Goal: Information Seeking & Learning: Find specific fact

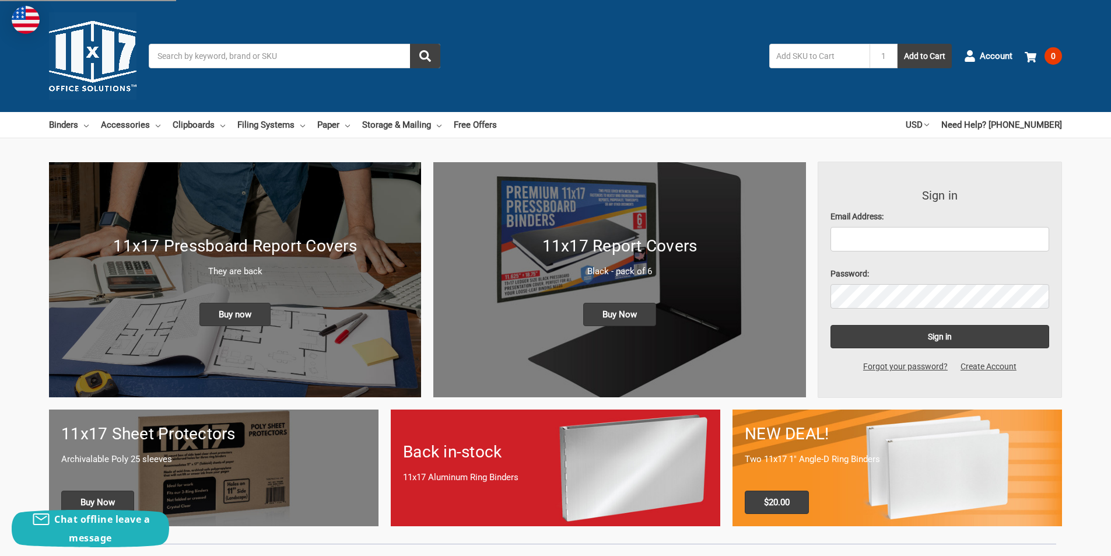
click at [291, 61] on input "Search" at bounding box center [295, 56] width 292 height 24
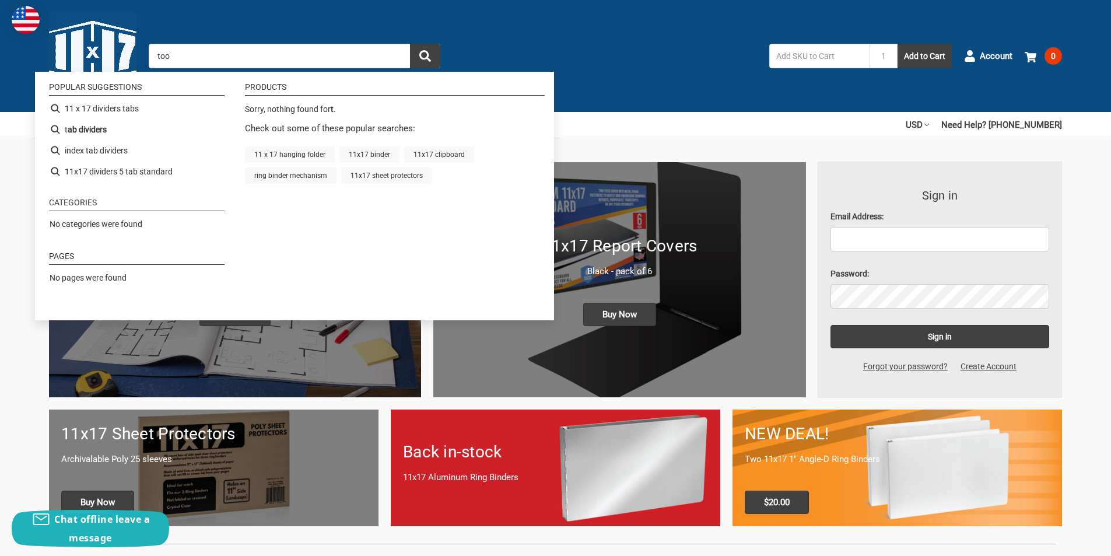
type input "tool"
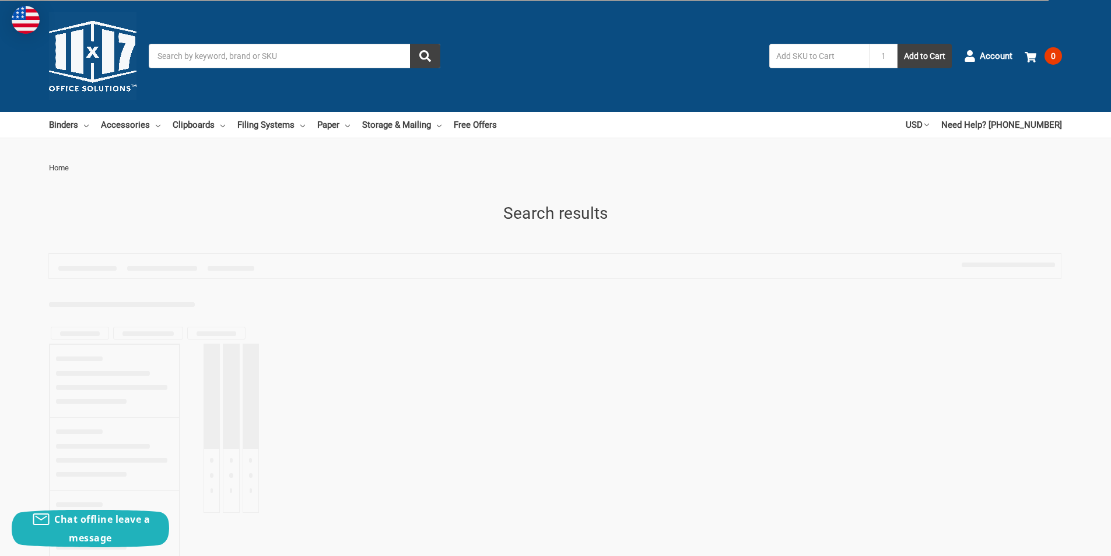
type input "tool"
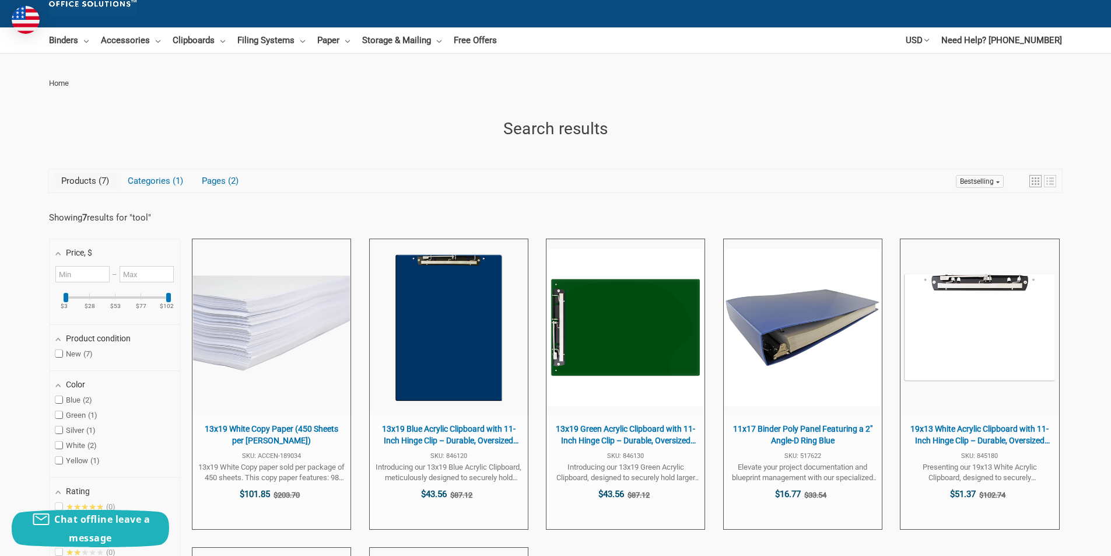
scroll to position [233, 0]
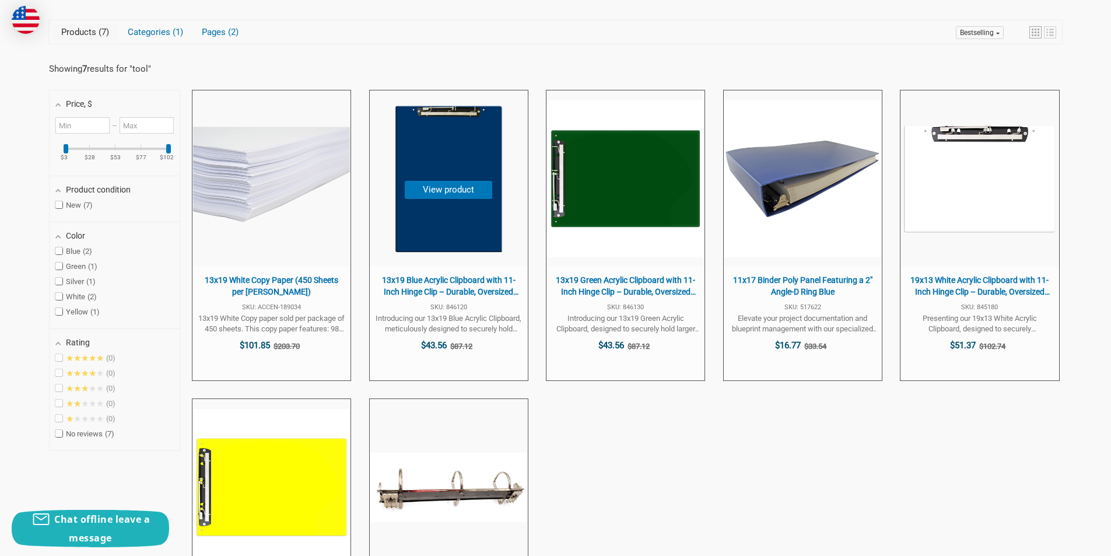
click at [463, 152] on img "13x19 Blue Acrylic Clipboard with 11-Inch Hinge Clip – Durable, Oversized Desig…" at bounding box center [448, 178] width 157 height 157
click at [622, 146] on img "13x19 Green Acrylic Clipboard with 11-Inch Hinge Clip – Durable, Oversized Desi…" at bounding box center [625, 178] width 157 height 157
click at [948, 132] on img "19x13 White Acrylic Clipboard with 11-Inch Hinge Clip – Durable, Oversized Desi…" at bounding box center [979, 178] width 157 height 157
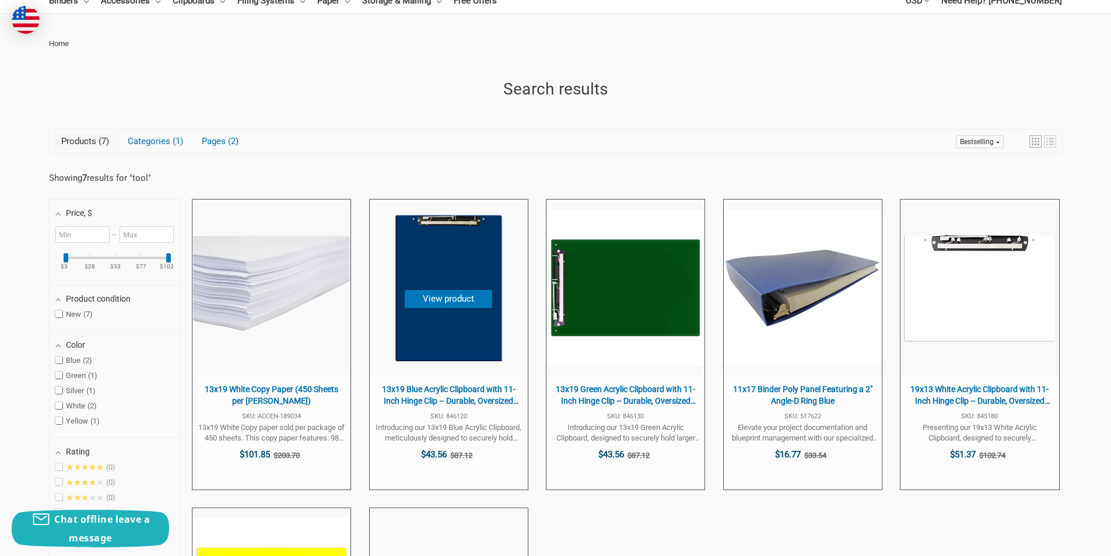
scroll to position [0, 0]
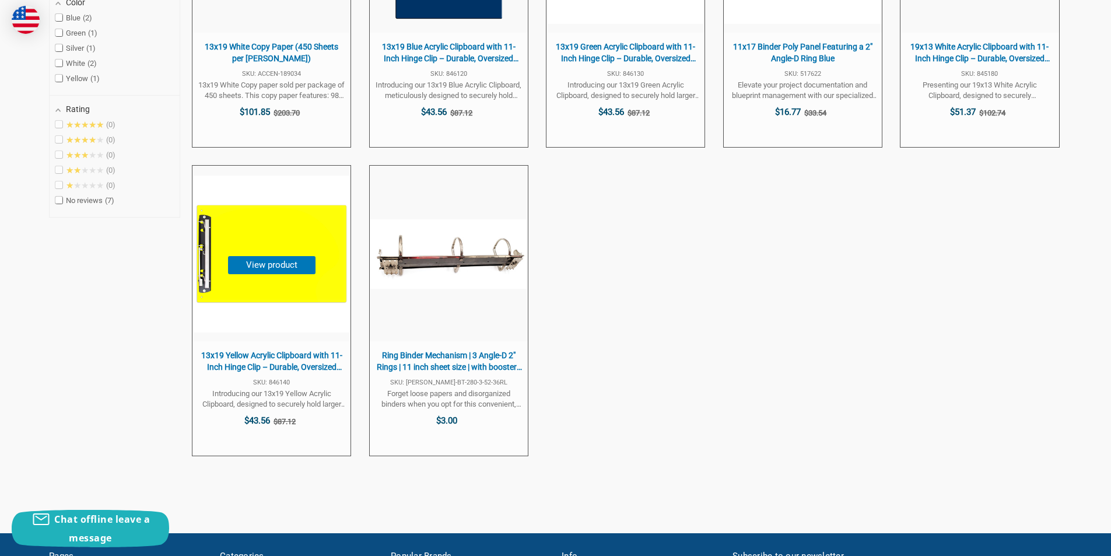
click at [296, 229] on img "13x19 Yellow Acrylic Clipboard with 11-Inch Hinge Clip – Durable, Oversized Des…" at bounding box center [271, 254] width 157 height 157
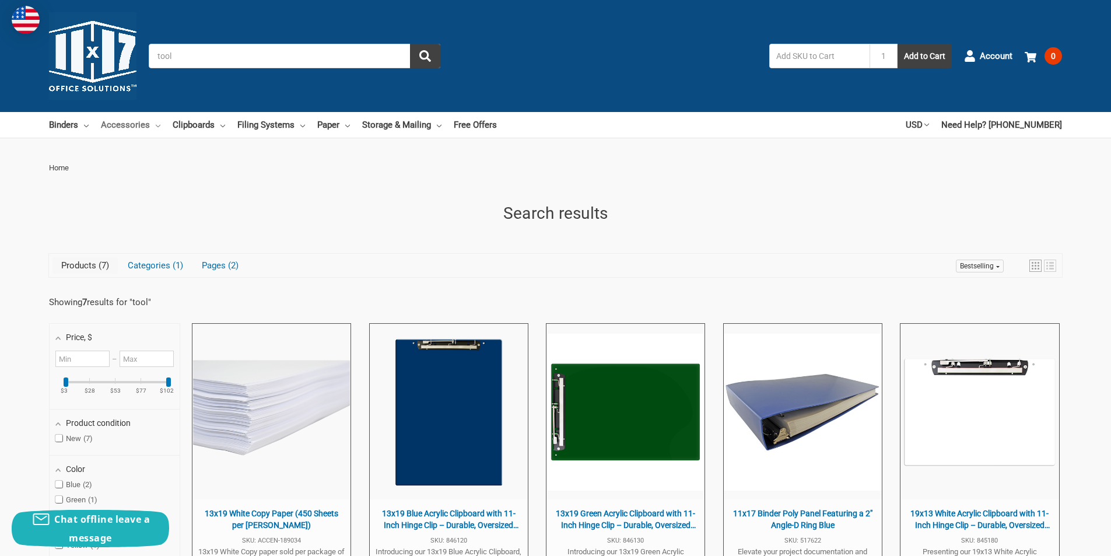
click at [121, 125] on link "Accessories" at bounding box center [130, 125] width 59 height 26
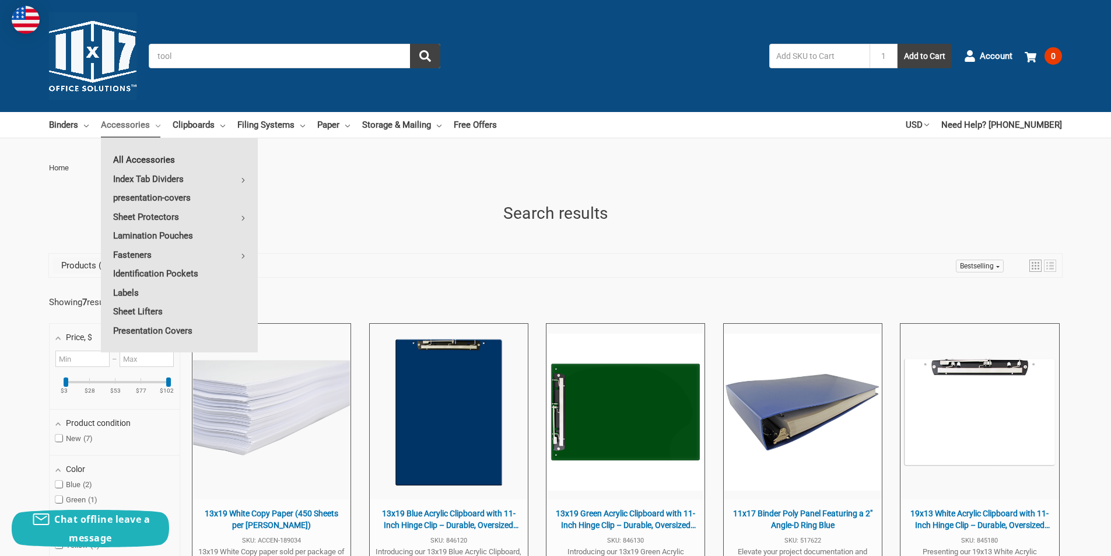
click at [122, 157] on link "All Accessories" at bounding box center [179, 159] width 157 height 19
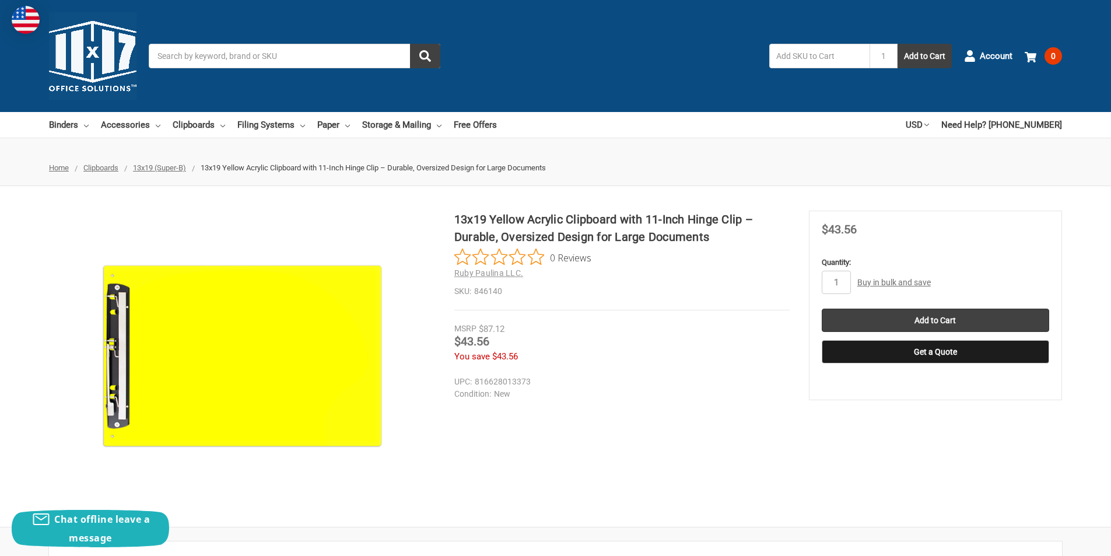
click at [619, 230] on h1 "13x19 Yellow Acrylic Clipboard with 11-Inch Hinge Clip – Durable, Oversized Des…" at bounding box center [621, 228] width 335 height 35
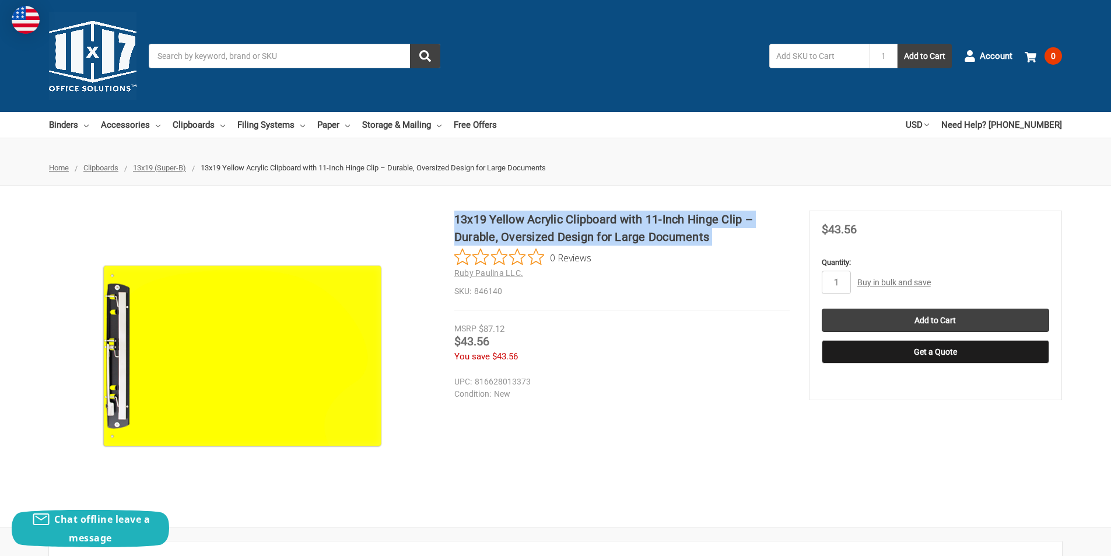
click at [619, 230] on h1 "13x19 Yellow Acrylic Clipboard with 11-Inch Hinge Clip – Durable, Oversized Des…" at bounding box center [621, 228] width 335 height 35
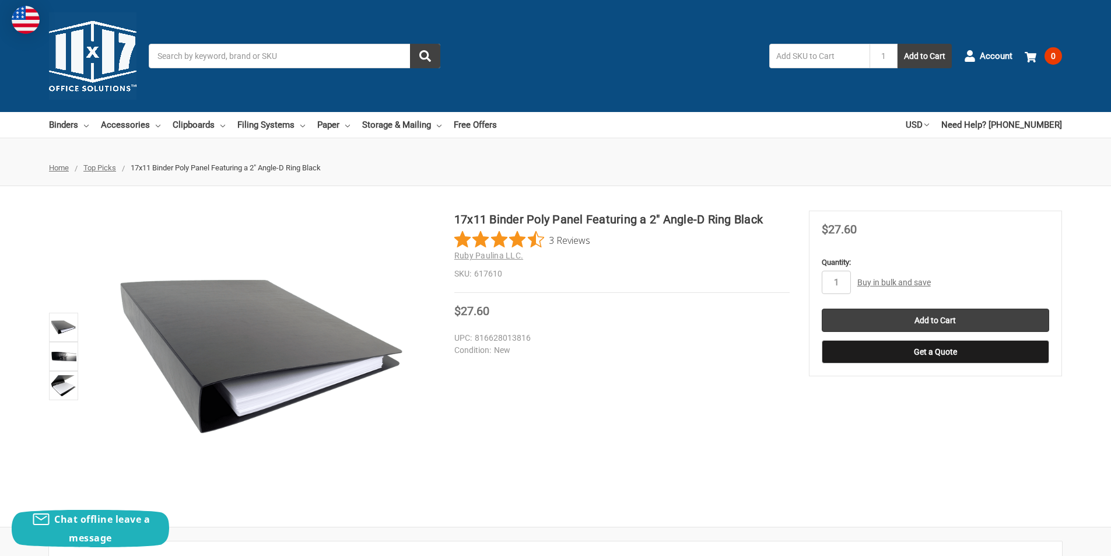
click at [479, 308] on span "$27.60" at bounding box center [471, 311] width 35 height 14
copy span "27.60"
click at [479, 308] on span "$27.60" at bounding box center [471, 311] width 35 height 14
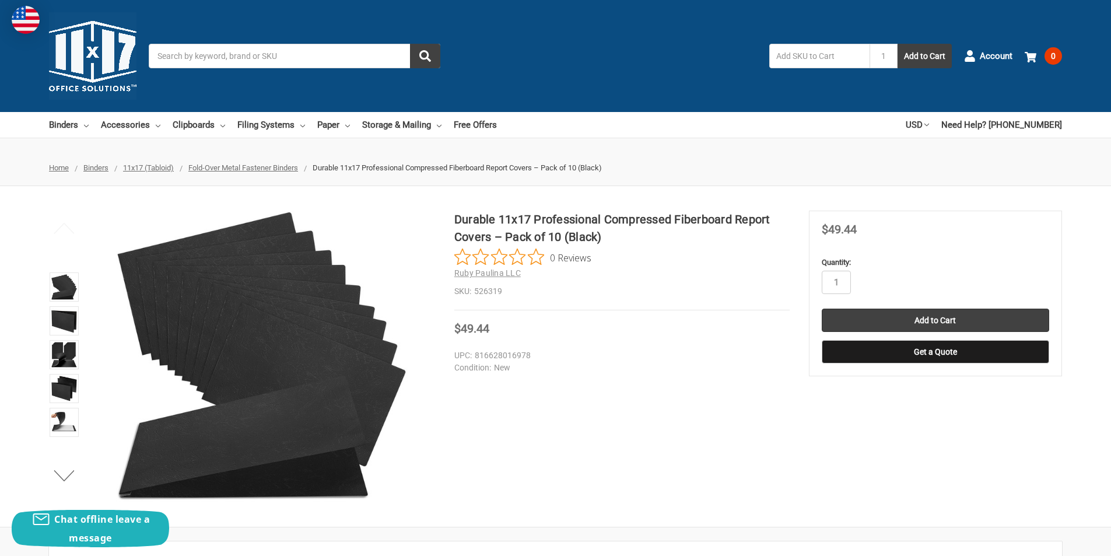
click at [467, 216] on h1 "Durable 11x17 Professional Compressed Fiberboard Report Covers – Pack of 10 (Bl…" at bounding box center [621, 228] width 335 height 35
click at [835, 233] on span "$49.44" at bounding box center [839, 229] width 35 height 14
copy span "49.44"
click at [835, 233] on span "$49.44" at bounding box center [839, 229] width 35 height 14
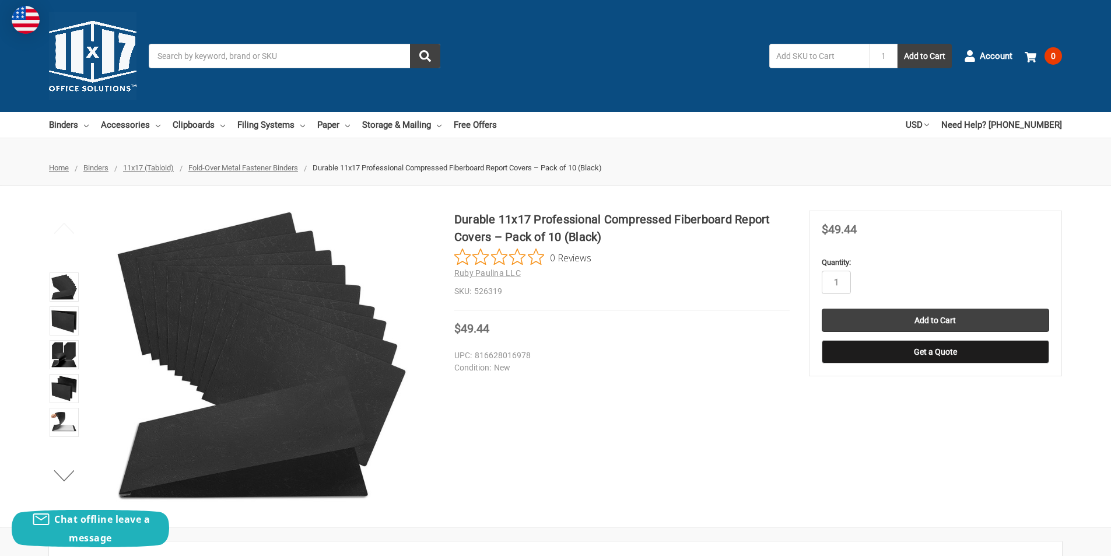
click at [489, 294] on dd "526319" at bounding box center [621, 291] width 335 height 12
copy dd "526319"
click at [489, 294] on dd "526319" at bounding box center [621, 291] width 335 height 12
